Goal: Task Accomplishment & Management: Complete application form

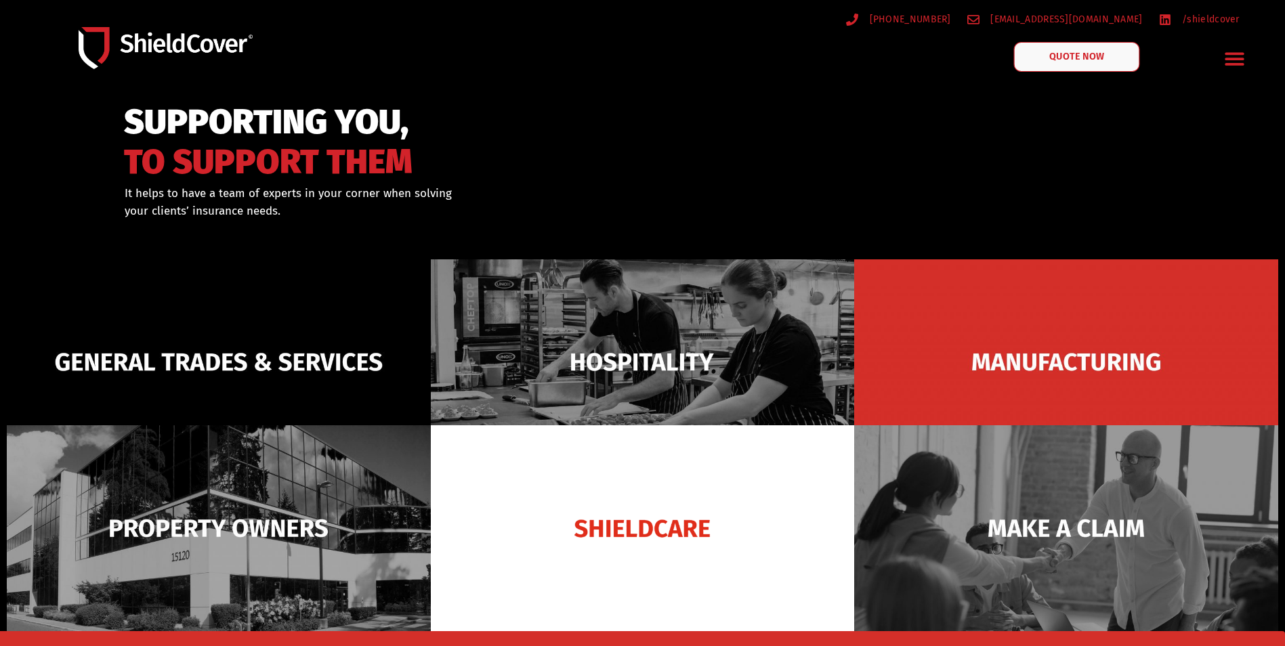
drag, startPoint x: 0, startPoint y: 0, endPoint x: 1092, endPoint y: 61, distance: 1094.2
click at [1092, 61] on span "QUOTE NOW" at bounding box center [1077, 56] width 54 height 9
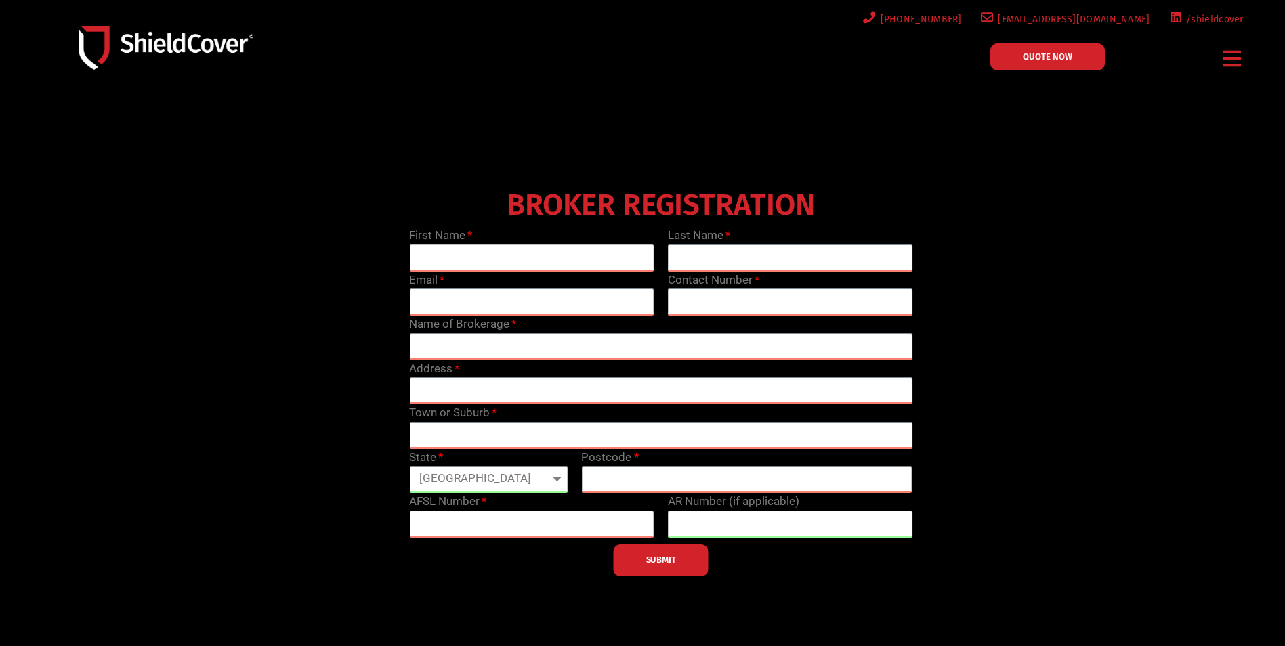
click at [500, 258] on input "text" at bounding box center [531, 257] width 245 height 27
type input "[PERSON_NAME]"
type input "Lim"
type input "[EMAIL_ADDRESS][DOMAIN_NAME]"
type input "0398644429"
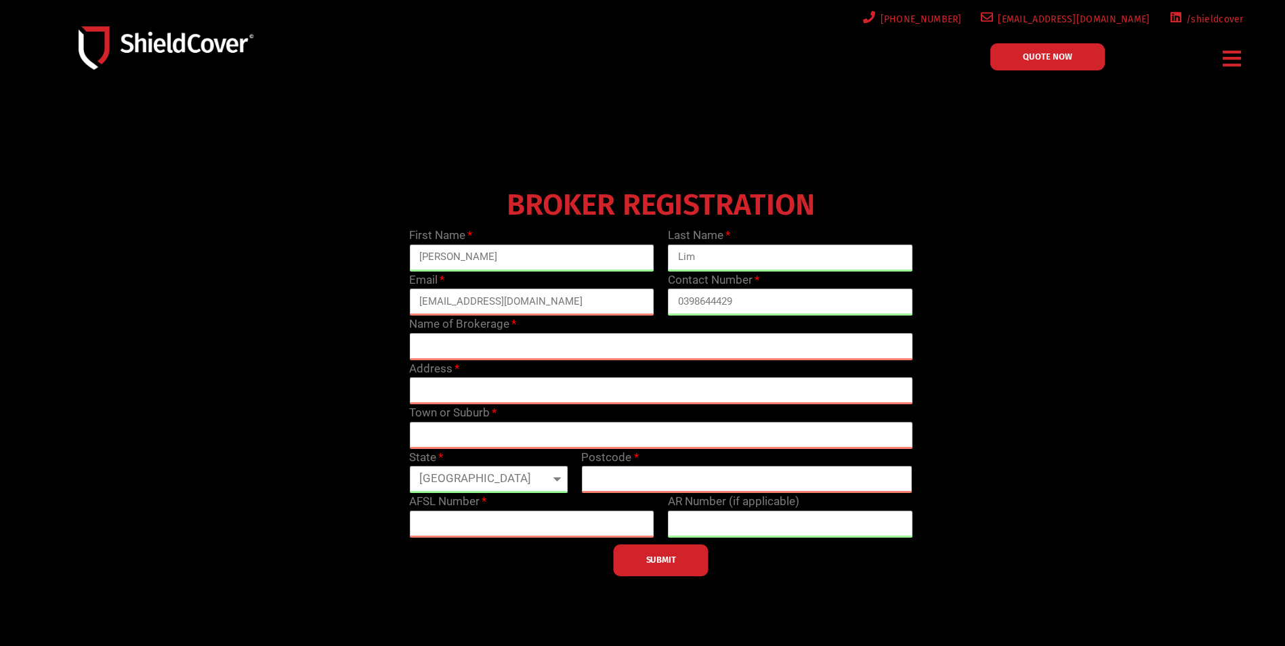
click at [475, 352] on input "text" at bounding box center [660, 346] width 503 height 27
type input "Coverforce"
click at [431, 392] on input "text" at bounding box center [660, 390] width 503 height 27
click at [446, 392] on input "text" at bounding box center [660, 390] width 503 height 27
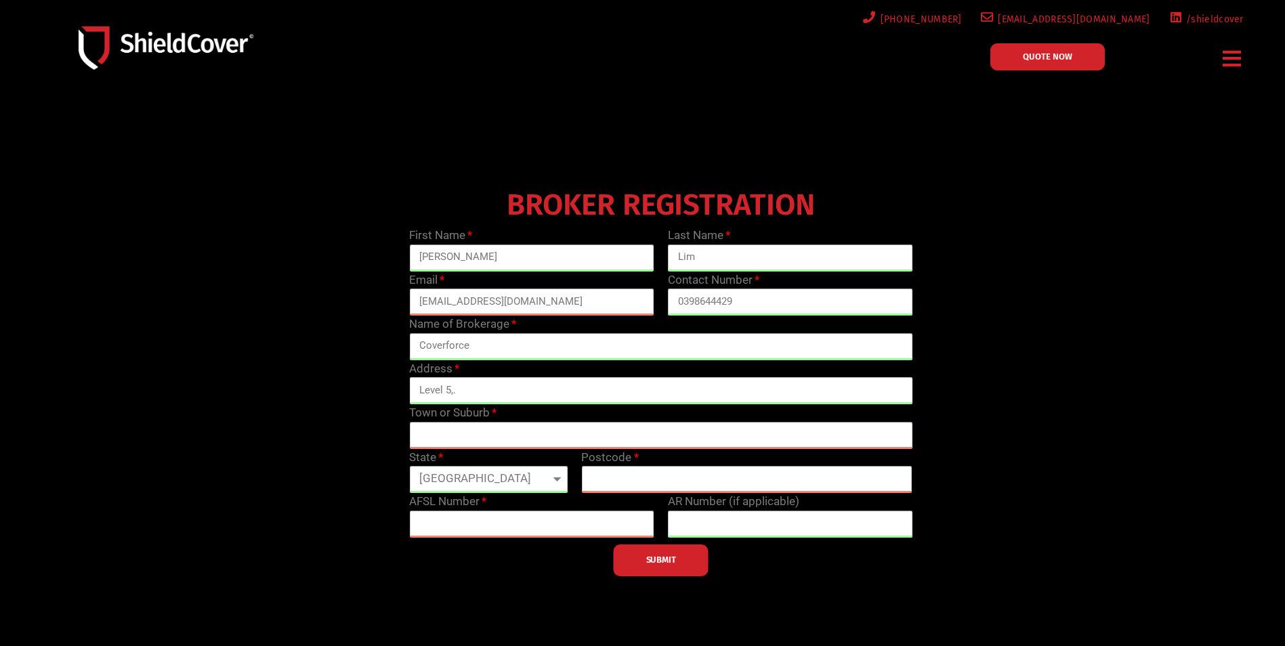
type input "[STREET_ADDRESS]"
click at [528, 438] on input "text" at bounding box center [660, 435] width 503 height 27
click at [719, 432] on input "South M" at bounding box center [660, 435] width 503 height 27
click at [752, 471] on input "text" at bounding box center [746, 479] width 331 height 27
click at [559, 435] on input "South M" at bounding box center [660, 435] width 503 height 27
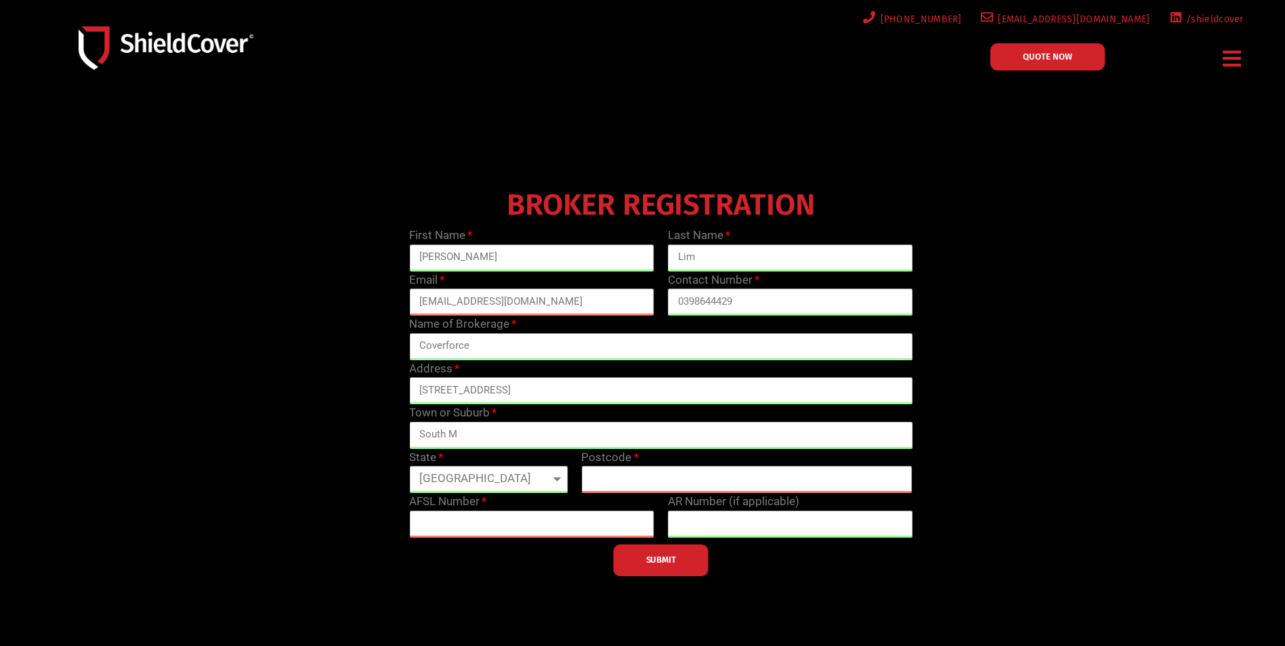
type input "[GEOGRAPHIC_DATA]"
type input "3205"
click at [473, 482] on select "[GEOGRAPHIC_DATA] [GEOGRAPHIC_DATA] [GEOGRAPHIC_DATA] [GEOGRAPHIC_DATA] [GEOGRA…" at bounding box center [488, 479] width 158 height 27
select select "VIC"
click at [409, 466] on select "[GEOGRAPHIC_DATA] [GEOGRAPHIC_DATA] [GEOGRAPHIC_DATA] [GEOGRAPHIC_DATA] [GEOGRA…" at bounding box center [488, 479] width 158 height 27
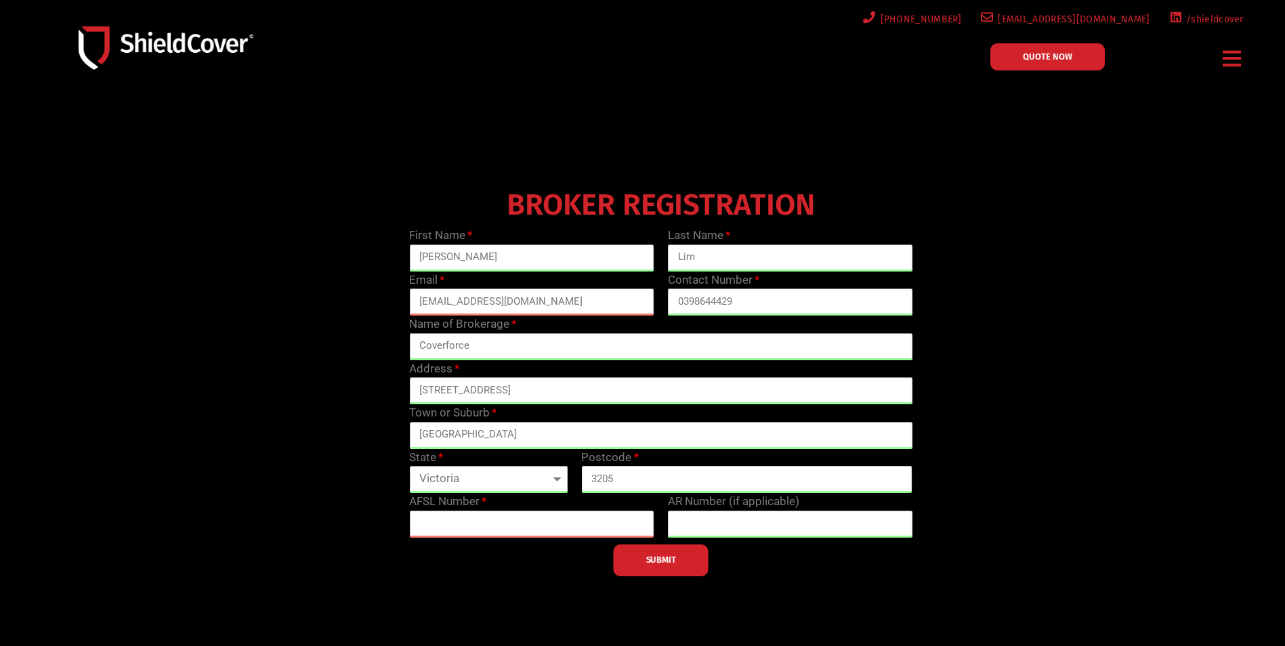
click at [612, 488] on input "3205" at bounding box center [746, 479] width 331 height 27
click at [515, 522] on input "text" at bounding box center [531, 524] width 245 height 27
type input "302522"
click at [666, 554] on button "SUBMIT" at bounding box center [661, 561] width 95 height 32
